Goal: Use online tool/utility: Use online tool/utility

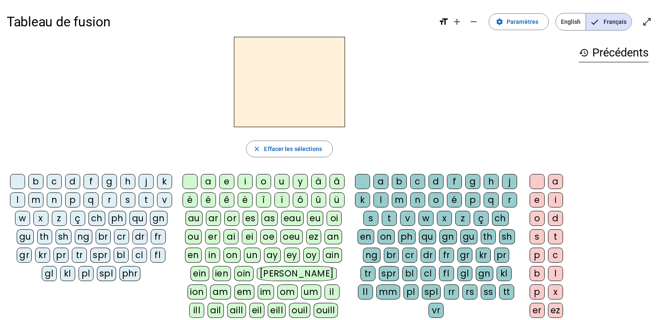
click at [130, 226] on div "qu" at bounding box center [138, 218] width 17 height 15
click at [331, 231] on div "an" at bounding box center [334, 236] width 18 height 15
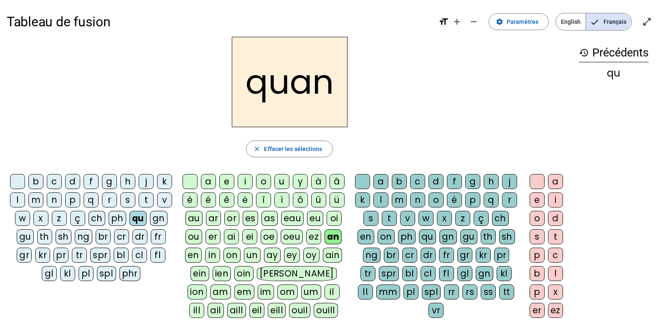
click at [444, 184] on div "d" at bounding box center [436, 181] width 15 height 15
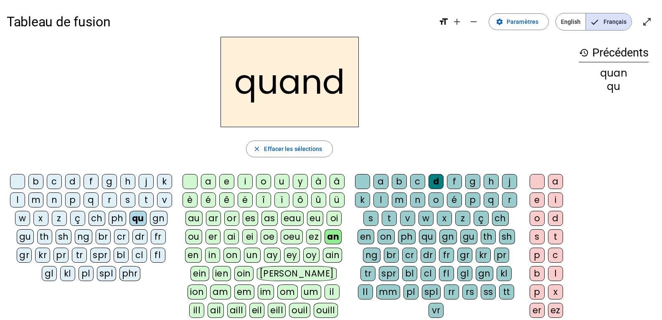
click at [397, 219] on div "t" at bounding box center [389, 218] width 15 height 15
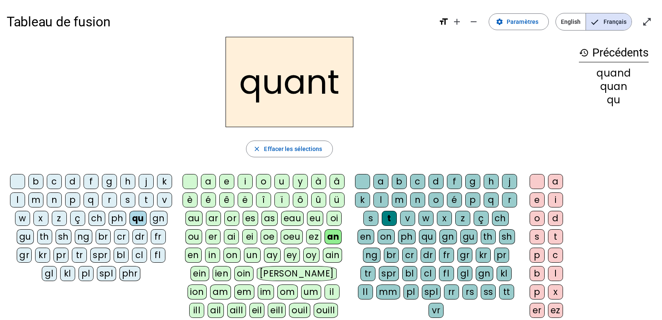
click at [139, 207] on div "t" at bounding box center [146, 199] width 15 height 15
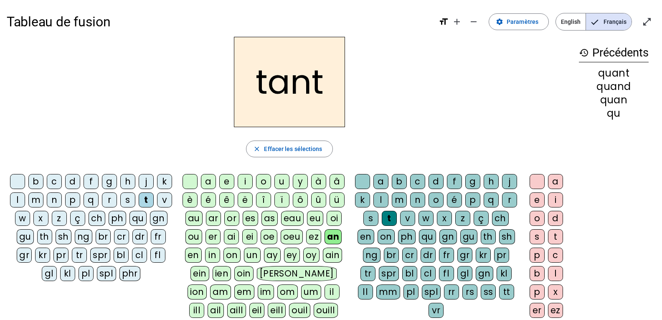
click at [116, 180] on div "g" at bounding box center [109, 181] width 15 height 15
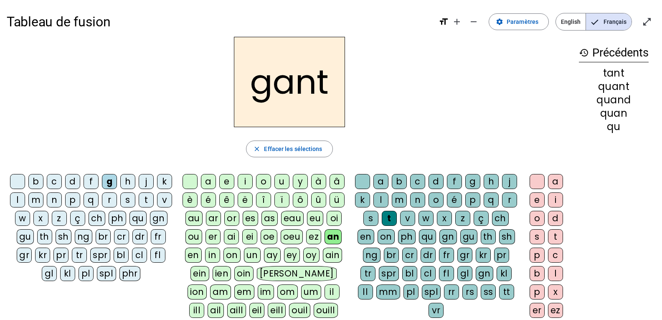
click at [105, 217] on div "ch" at bounding box center [97, 218] width 17 height 15
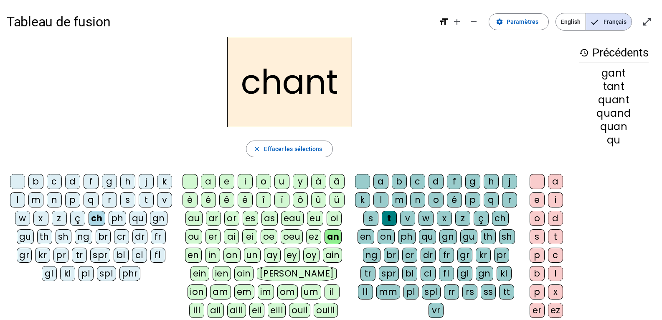
click at [534, 207] on letter-bubble "e" at bounding box center [539, 201] width 18 height 18
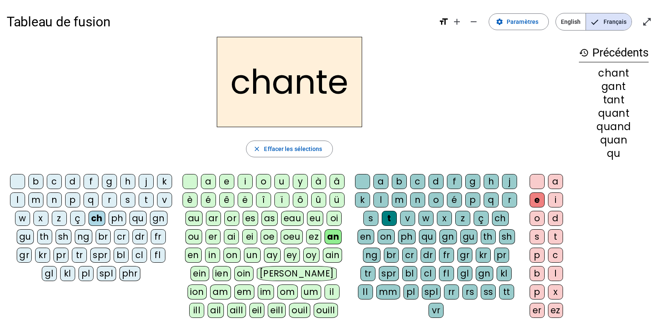
click at [550, 308] on div "ez" at bounding box center [555, 309] width 15 height 15
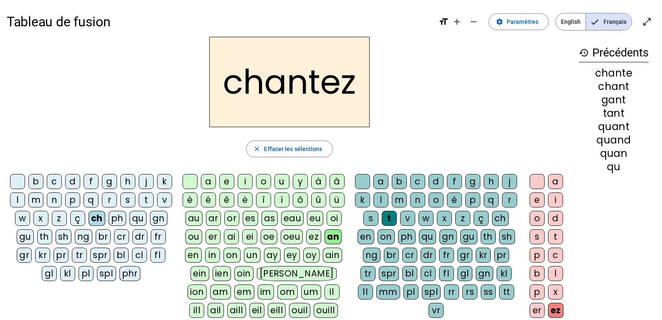
click at [536, 309] on div "er" at bounding box center [537, 309] width 15 height 15
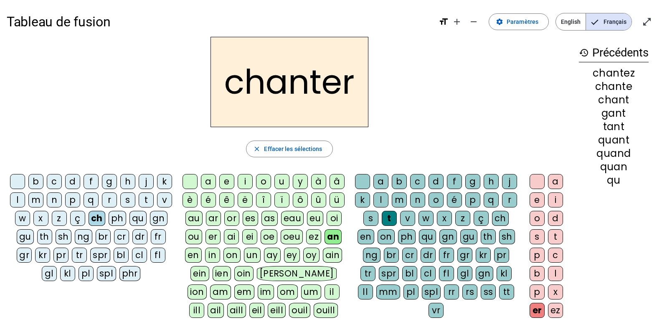
scroll to position [125, 0]
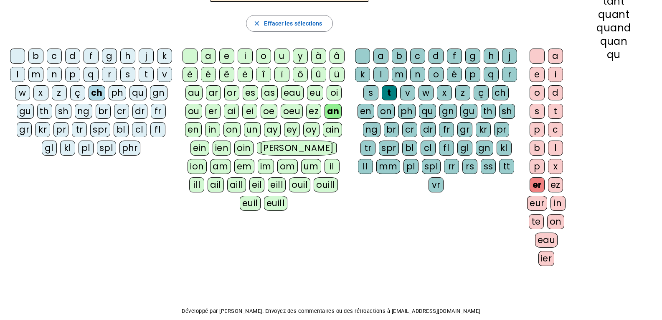
click at [536, 201] on div "eur" at bounding box center [537, 203] width 20 height 15
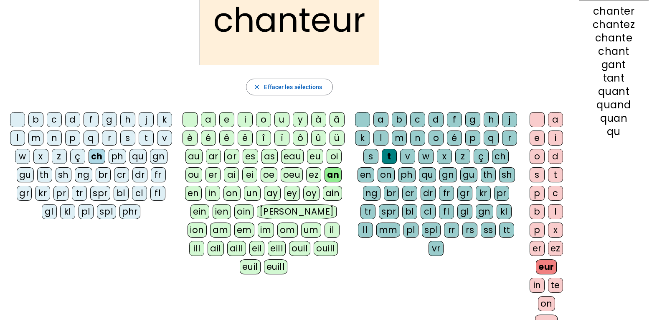
scroll to position [0, 0]
